Goal: Task Accomplishment & Management: Manage account settings

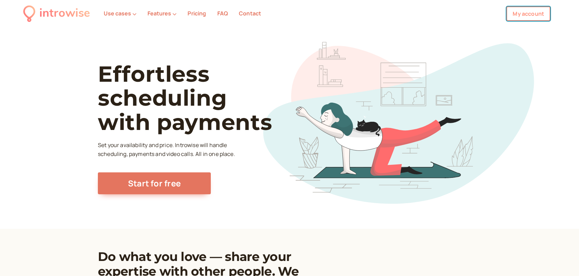
click at [523, 12] on link "My account" at bounding box center [529, 14] width 44 height 14
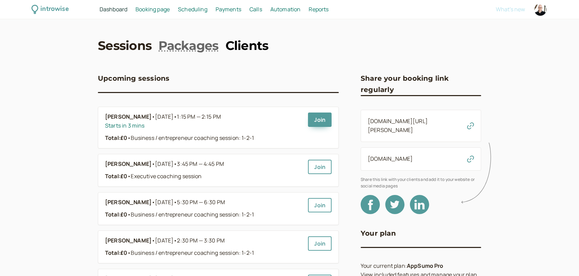
click at [239, 41] on link "Clients" at bounding box center [247, 45] width 43 height 17
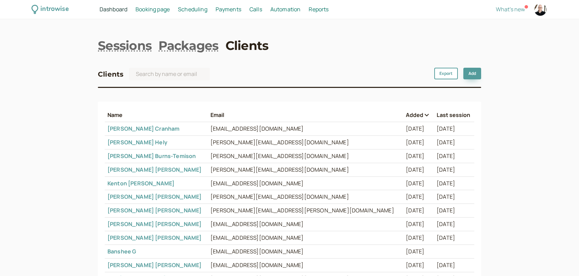
click at [133, 212] on link "[PERSON_NAME]" at bounding box center [155, 211] width 94 height 8
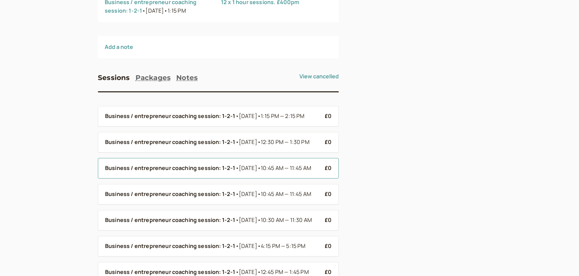
scroll to position [100, 0]
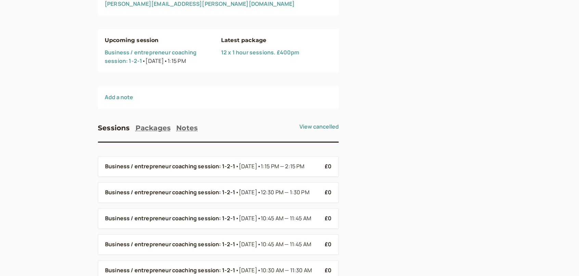
click at [241, 53] on link "12 x 1 hour sessions. £400pm" at bounding box center [260, 53] width 78 height 8
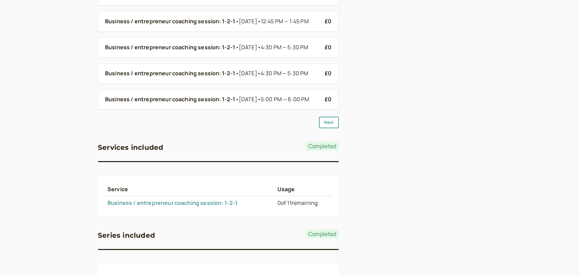
scroll to position [308, 0]
